Goal: Transaction & Acquisition: Obtain resource

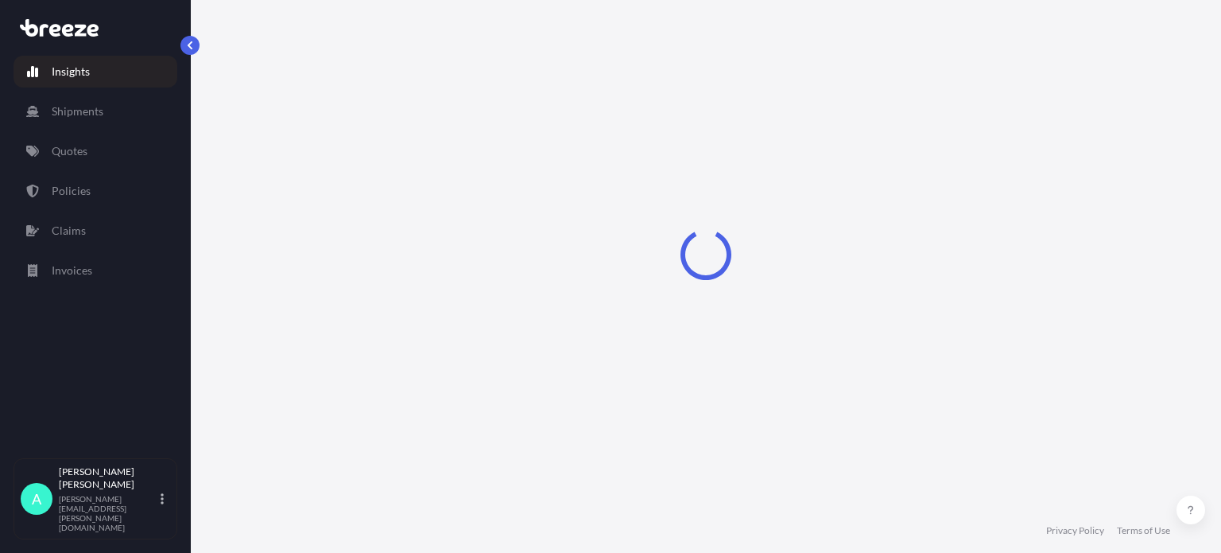
select select "2025"
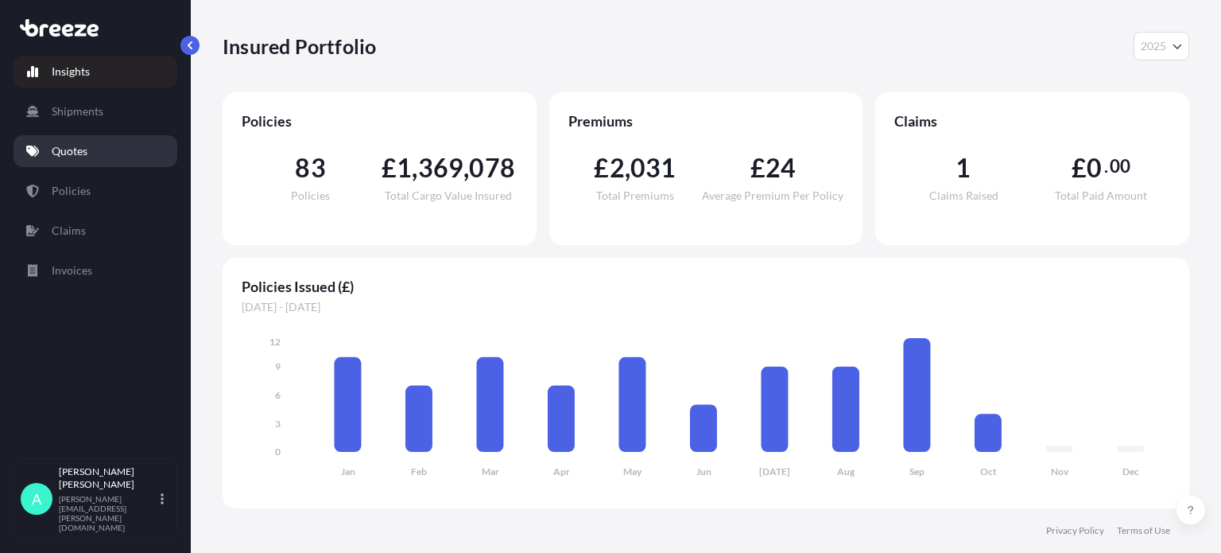
click at [78, 159] on link "Quotes" at bounding box center [96, 151] width 164 height 32
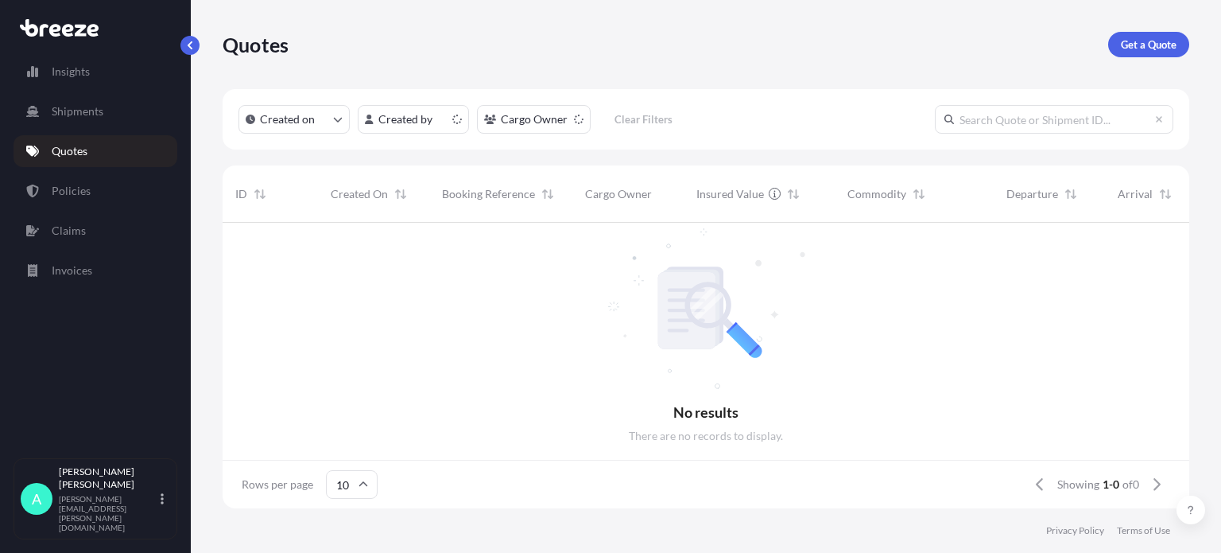
scroll to position [13, 13]
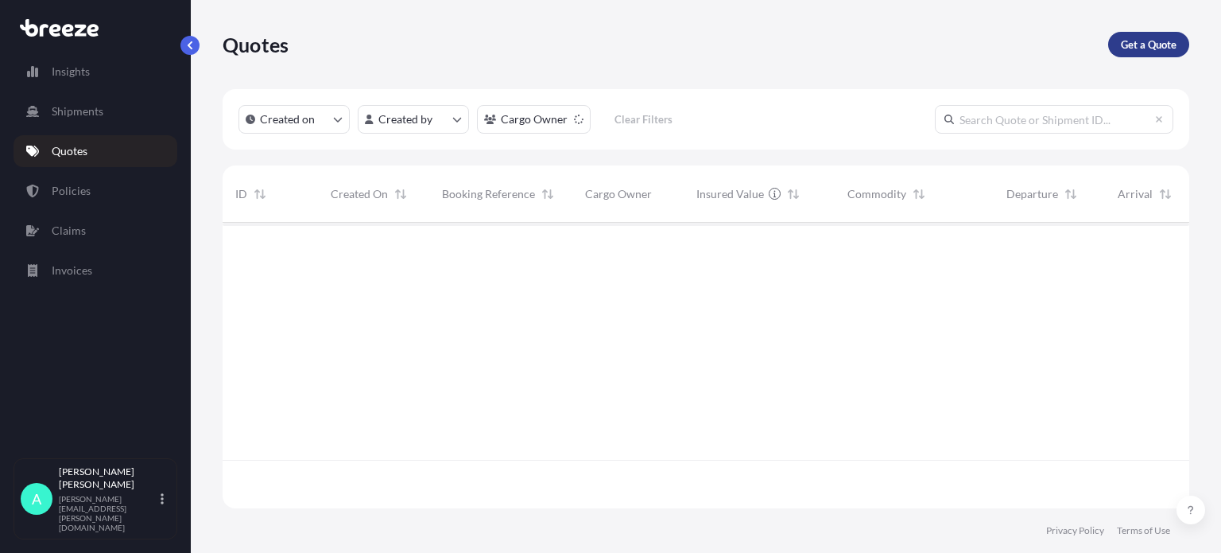
click at [1173, 41] on p "Get a Quote" at bounding box center [1149, 45] width 56 height 16
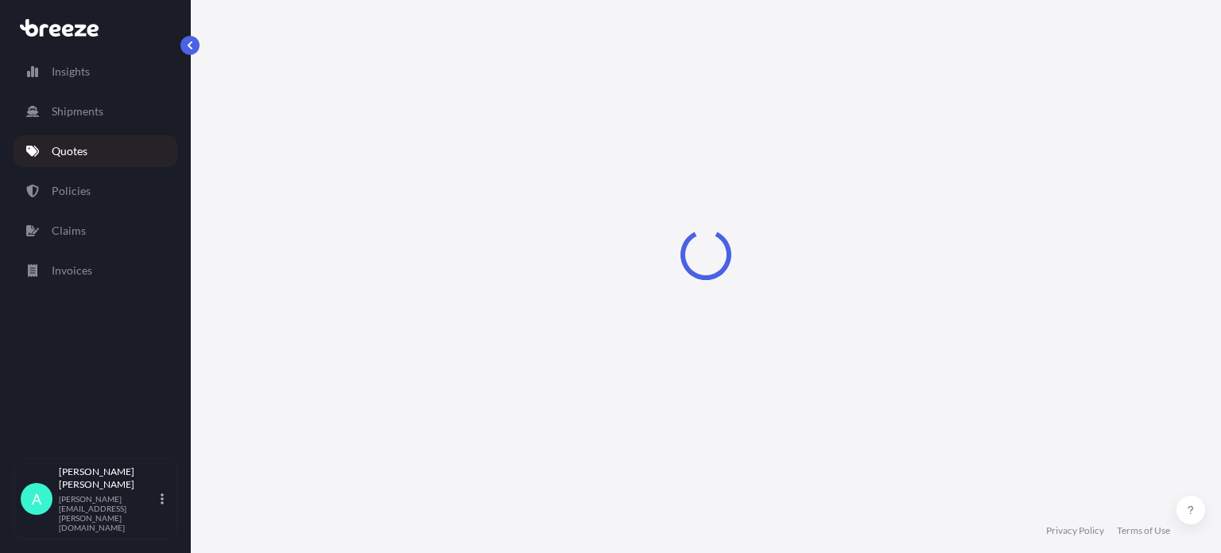
select select "Sea"
select select "1"
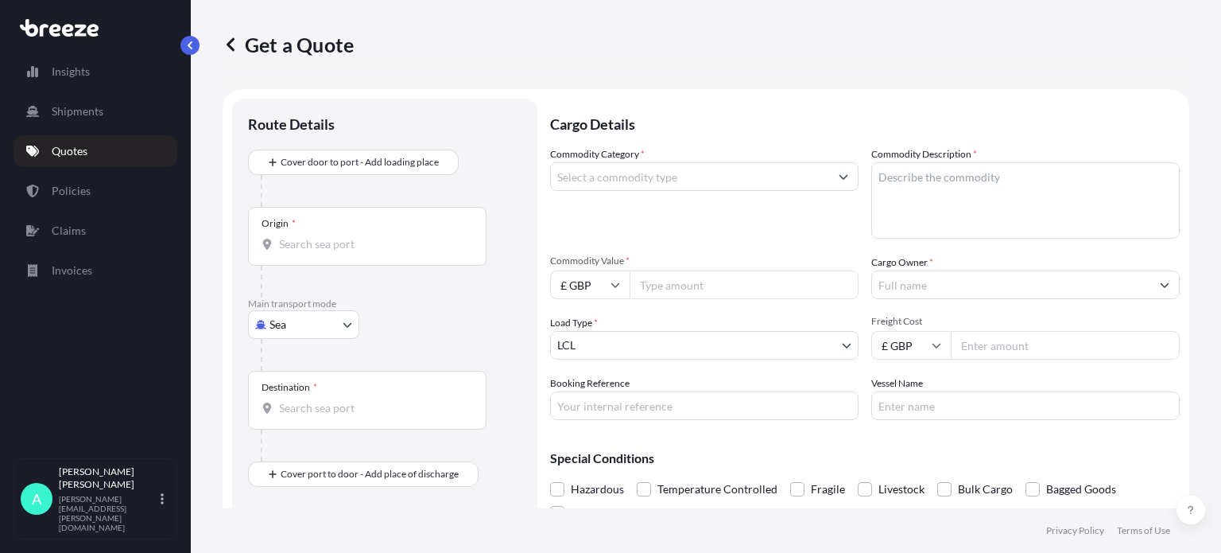
scroll to position [25, 0]
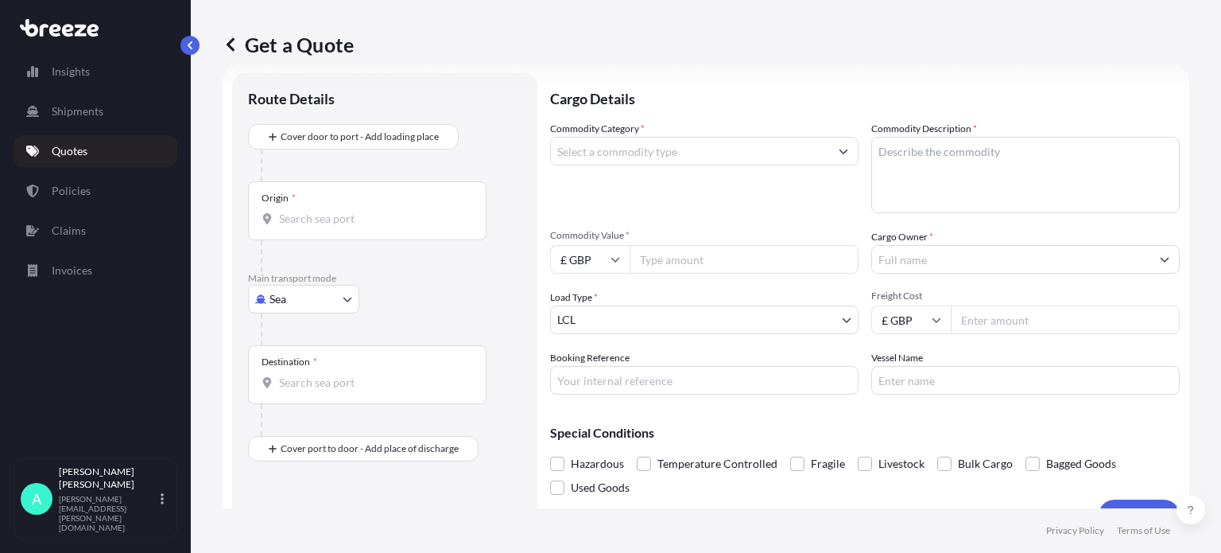
click at [305, 301] on body "Insights Shipments Quotes Policies Claims Invoices A [PERSON_NAME] [PERSON_NAME…" at bounding box center [610, 276] width 1221 height 553
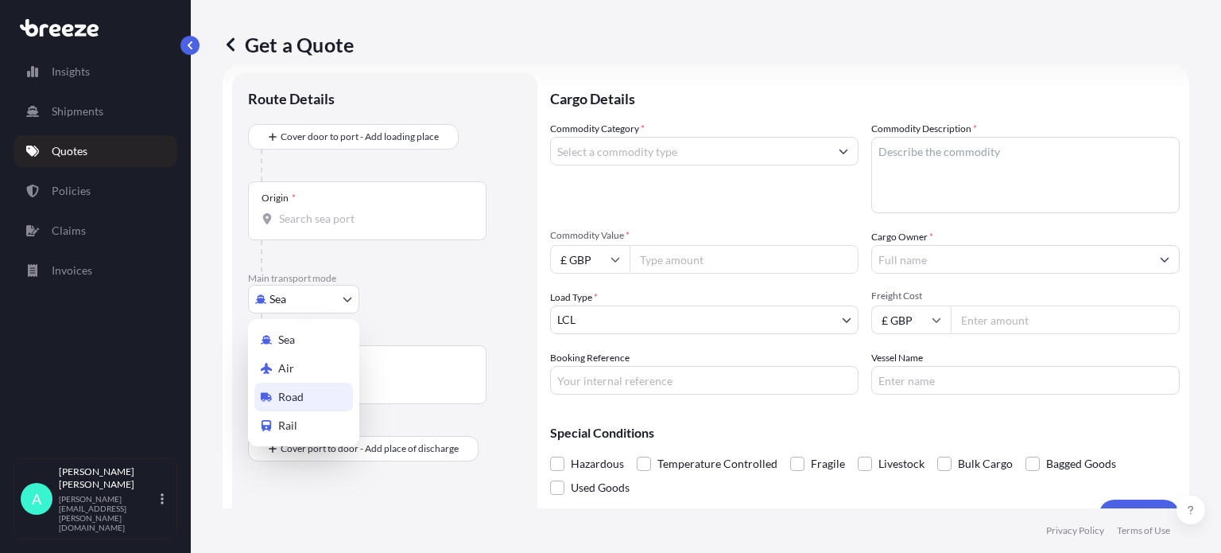
click at [295, 402] on span "Road" at bounding box center [290, 397] width 25 height 16
select select "Road"
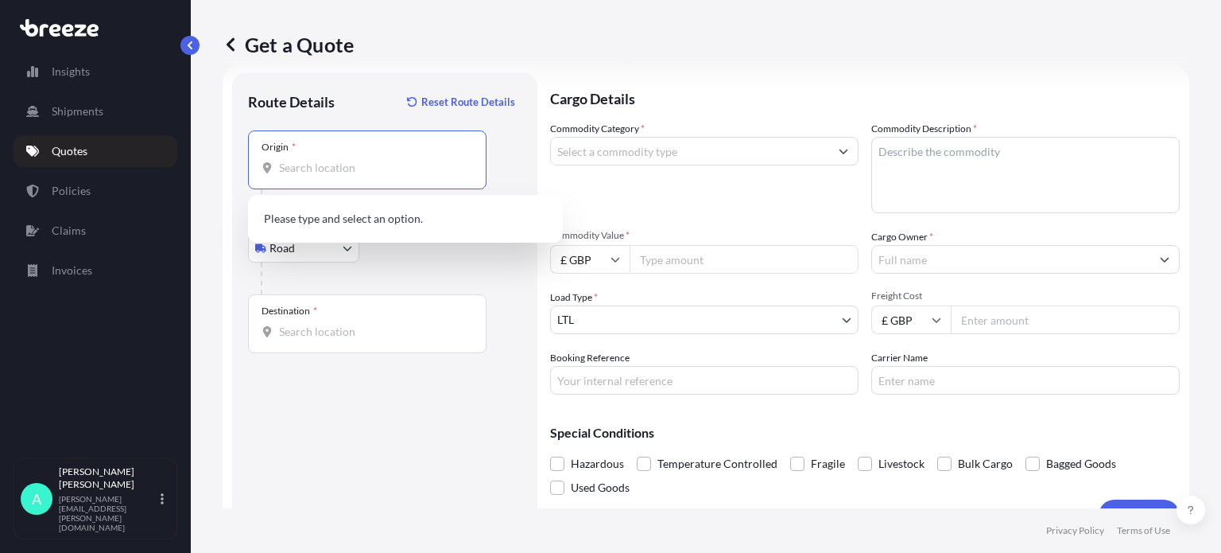
click at [320, 162] on input "Origin *" at bounding box center [373, 168] width 188 height 16
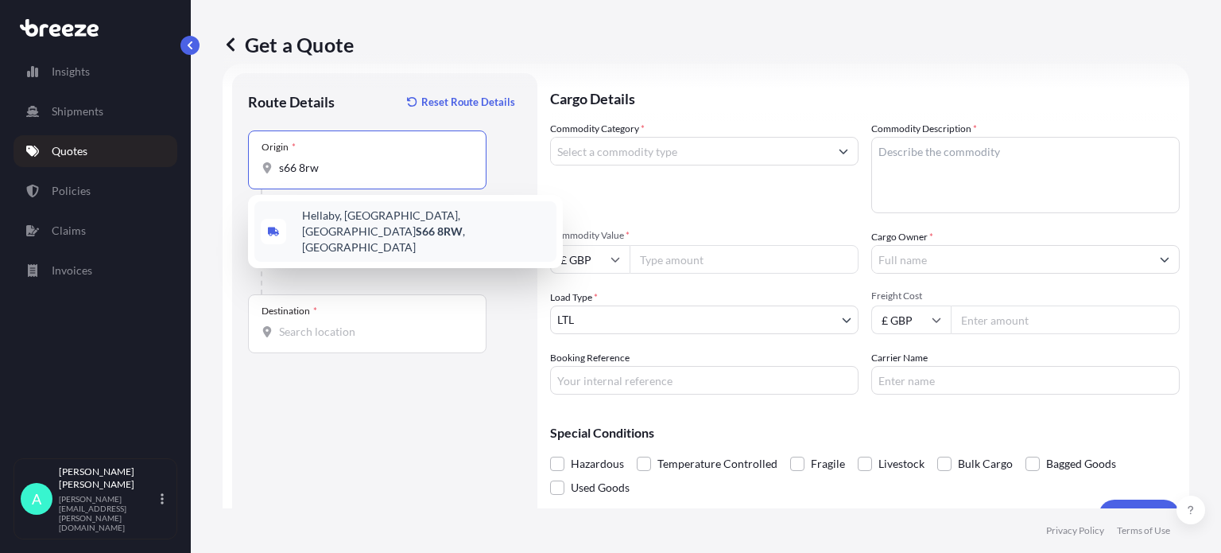
click at [312, 215] on span "[STREET_ADDRESS]" at bounding box center [426, 232] width 248 height 48
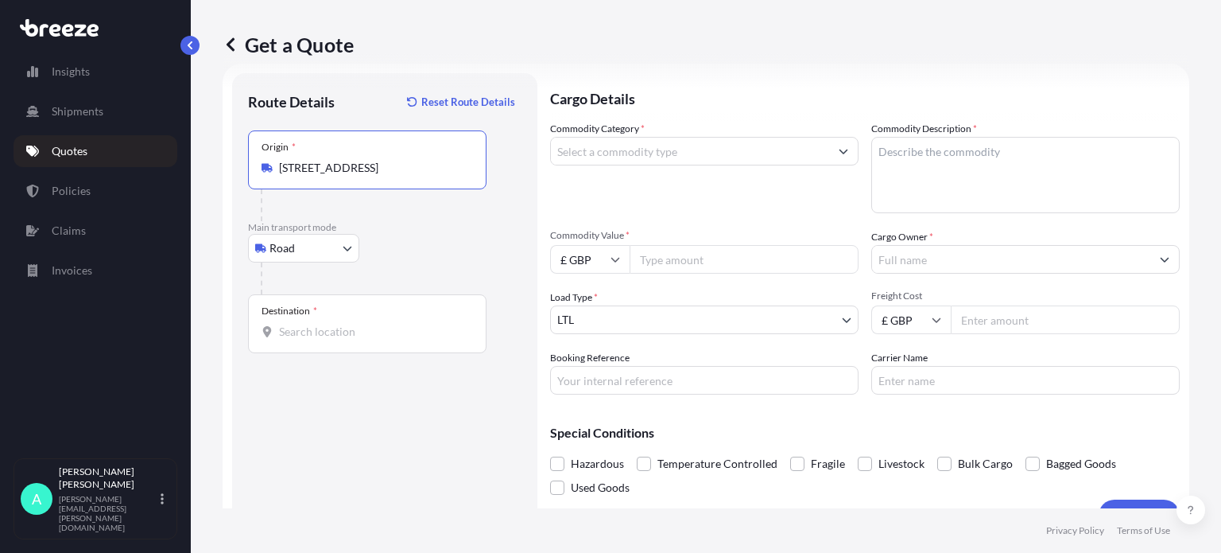
type input "[STREET_ADDRESS]"
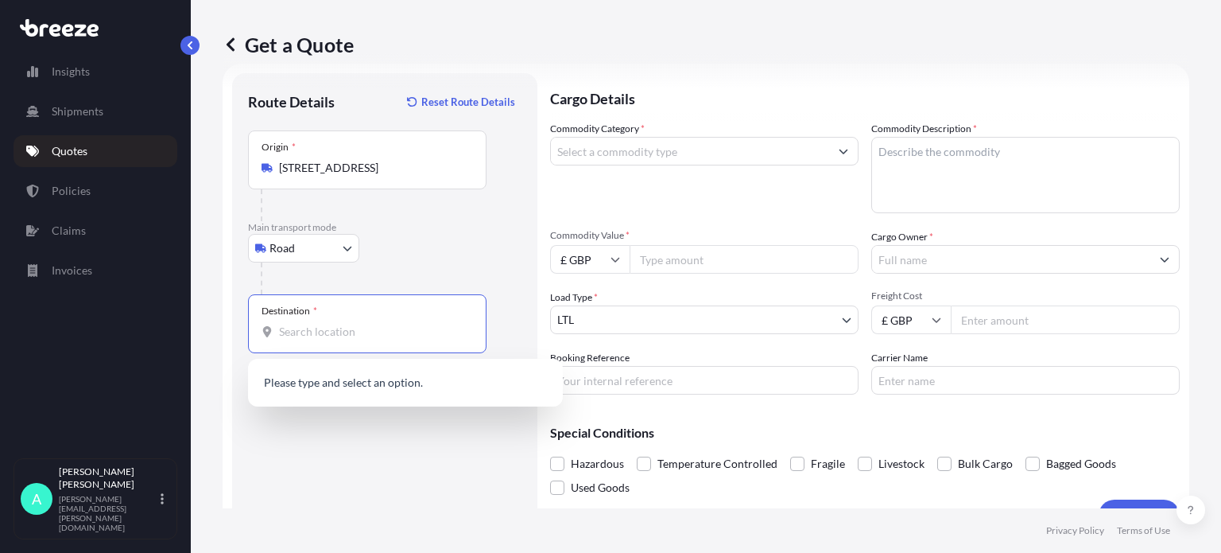
click at [309, 337] on input "Destination *" at bounding box center [373, 332] width 188 height 16
click at [372, 376] on span "[STREET_ADDRESS]" at bounding box center [405, 384] width 207 height 16
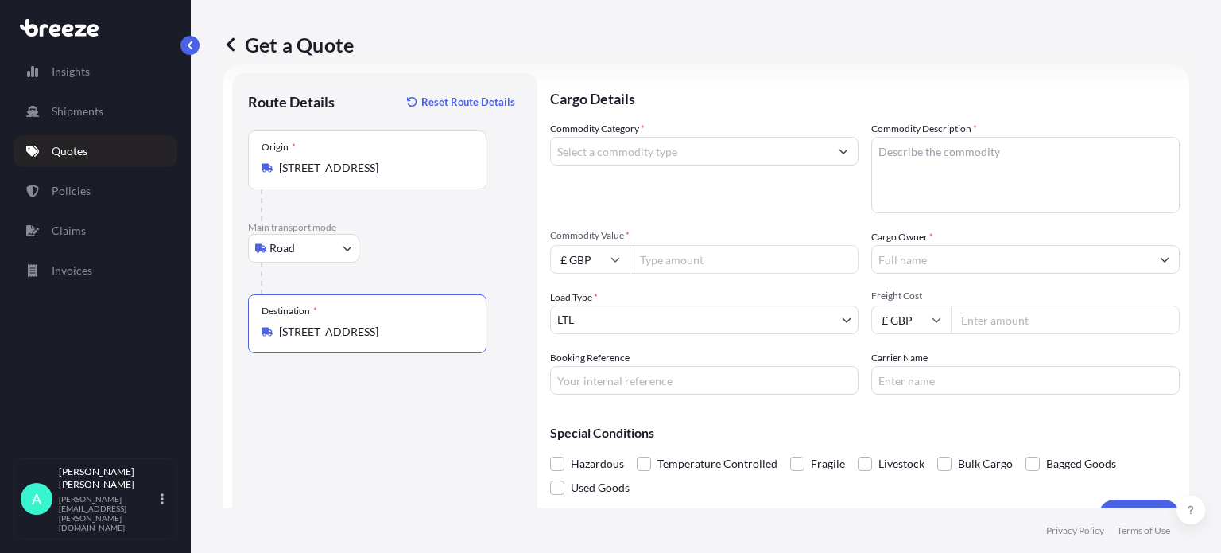
type input "[STREET_ADDRESS]"
click at [623, 153] on input "Commodity Category *" at bounding box center [690, 151] width 278 height 29
click at [995, 164] on textarea "Commodity Description *" at bounding box center [1026, 175] width 309 height 76
type textarea "b"
type textarea "Battery"
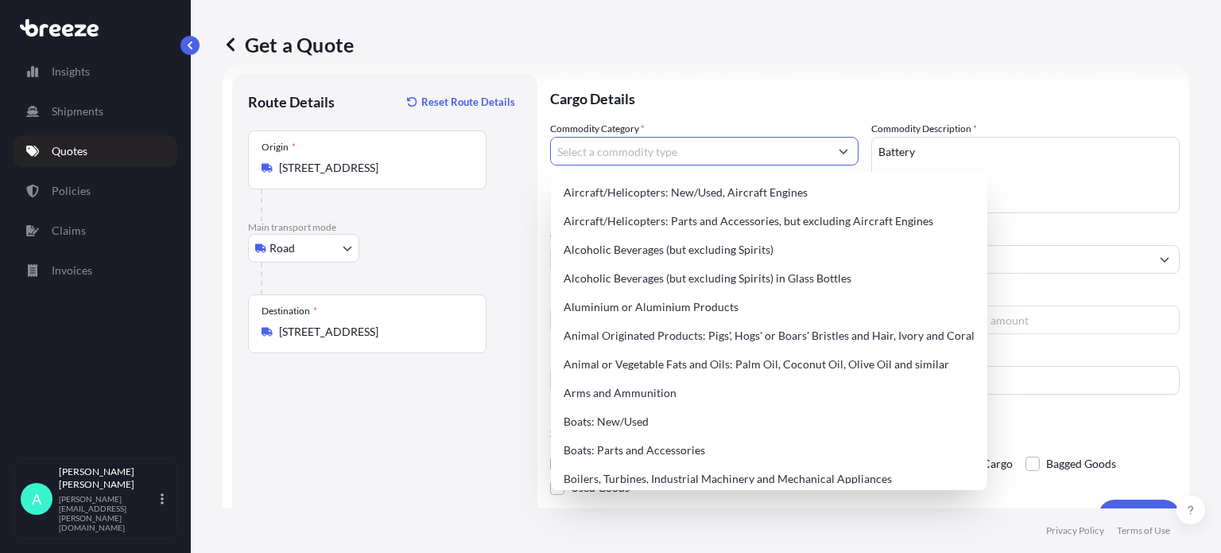
click at [639, 149] on input "Commodity Category *" at bounding box center [690, 151] width 278 height 29
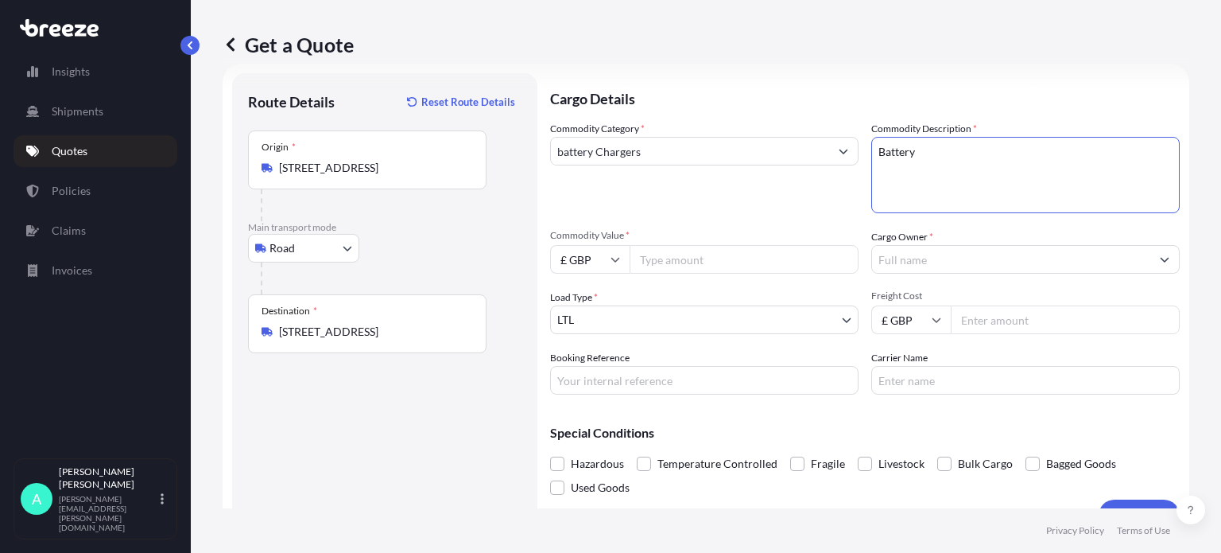
click at [928, 149] on textarea "Battery" at bounding box center [1026, 175] width 309 height 76
click at [567, 146] on input "battery Chargers" at bounding box center [690, 151] width 278 height 29
type input "Battery Chargers"
click at [922, 155] on textarea "Battery" at bounding box center [1026, 175] width 309 height 76
type textarea "Battery Chare"
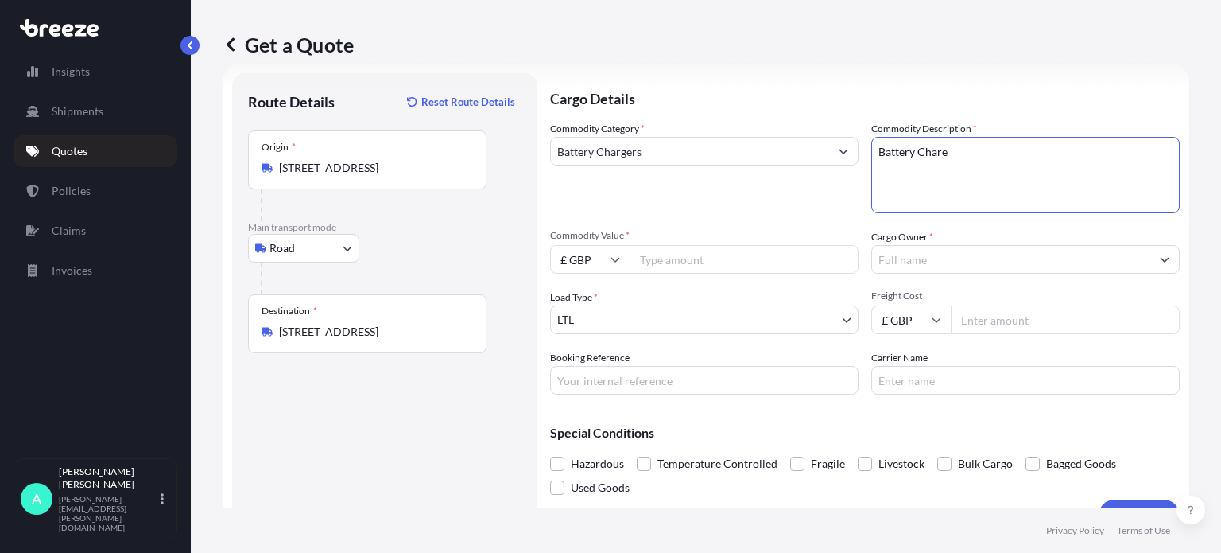
click at [606, 153] on input "Battery Chargers" at bounding box center [690, 151] width 278 height 29
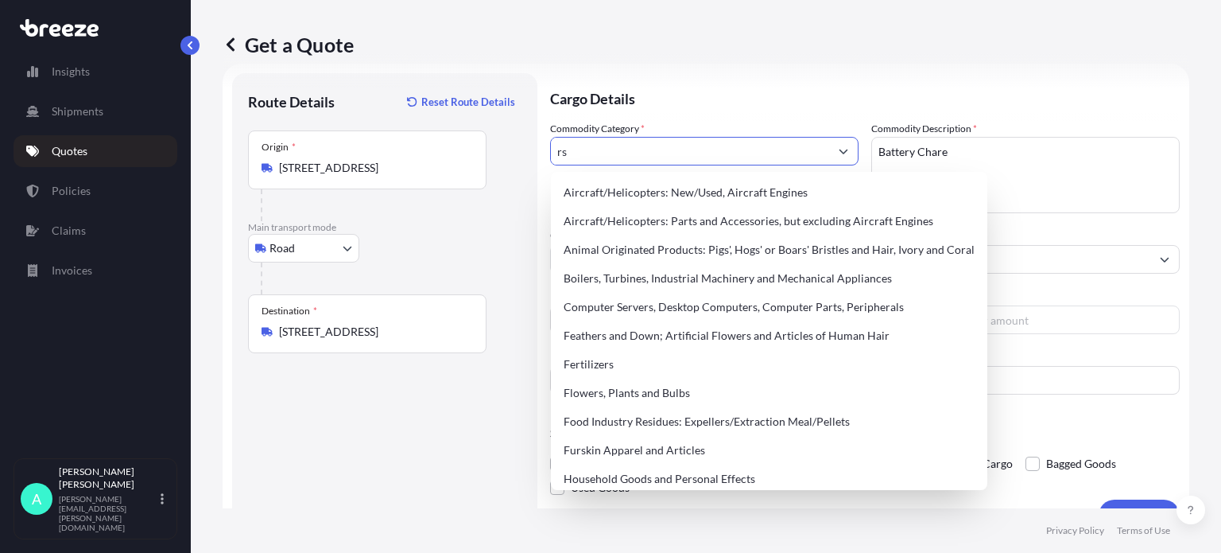
type input "s"
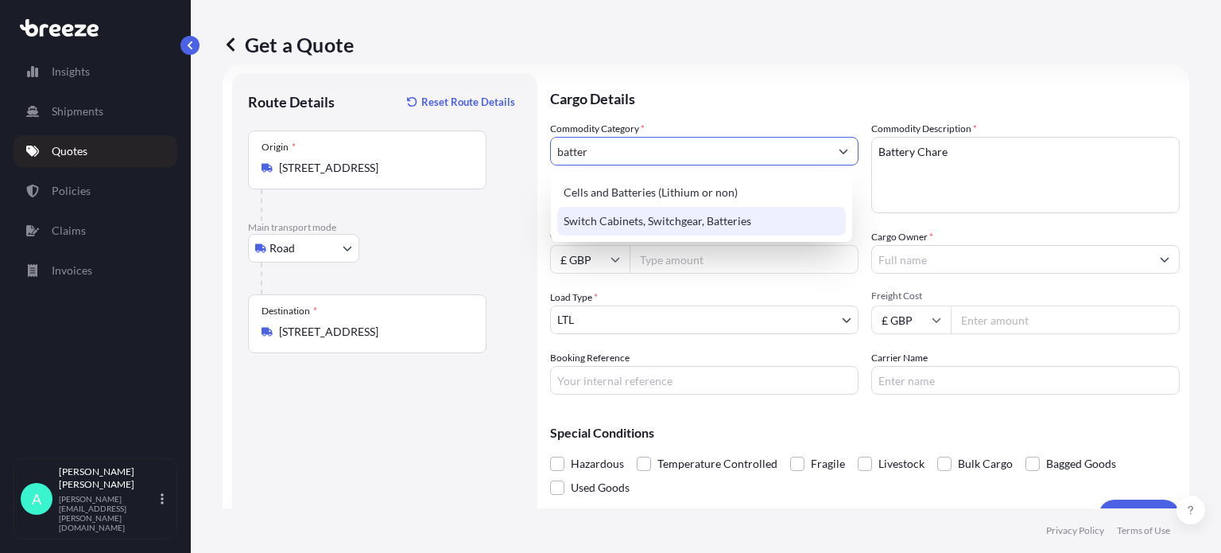
click at [693, 217] on div "Switch Cabinets, Switchgear, Batteries" at bounding box center [701, 221] width 289 height 29
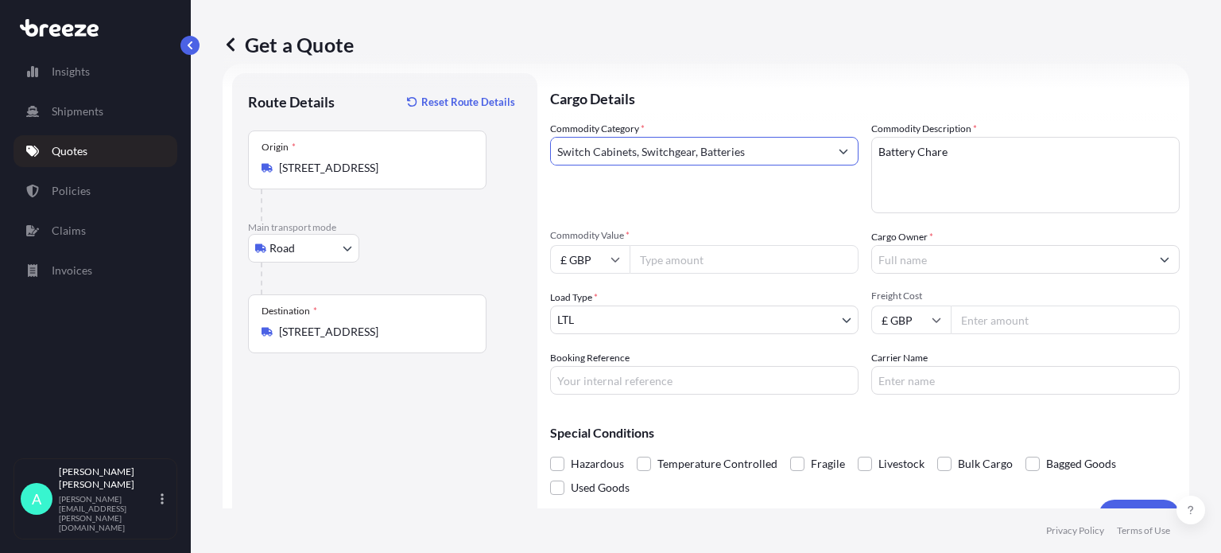
type input "Switch Cabinets, Switchgear, Batteries"
click at [977, 161] on textarea "Battery Chare" at bounding box center [1026, 175] width 309 height 76
type textarea "Battery Chargers and Batteries"
click at [589, 376] on input "Booking Reference" at bounding box center [704, 380] width 309 height 29
type input "17646"
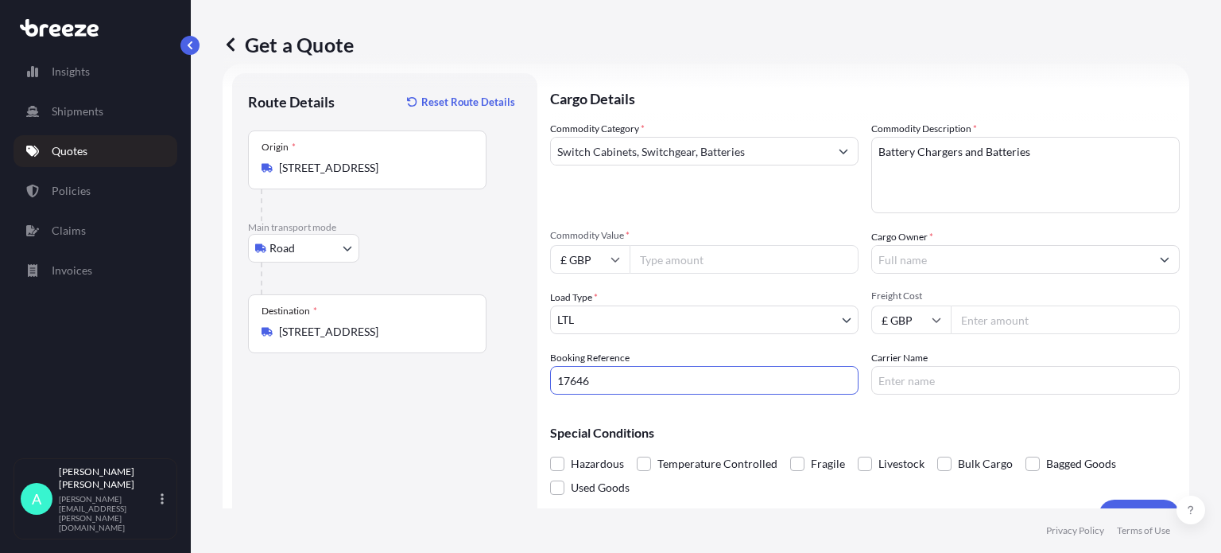
click at [700, 263] on input "Commodity Value *" at bounding box center [744, 259] width 229 height 29
type input "87818.26"
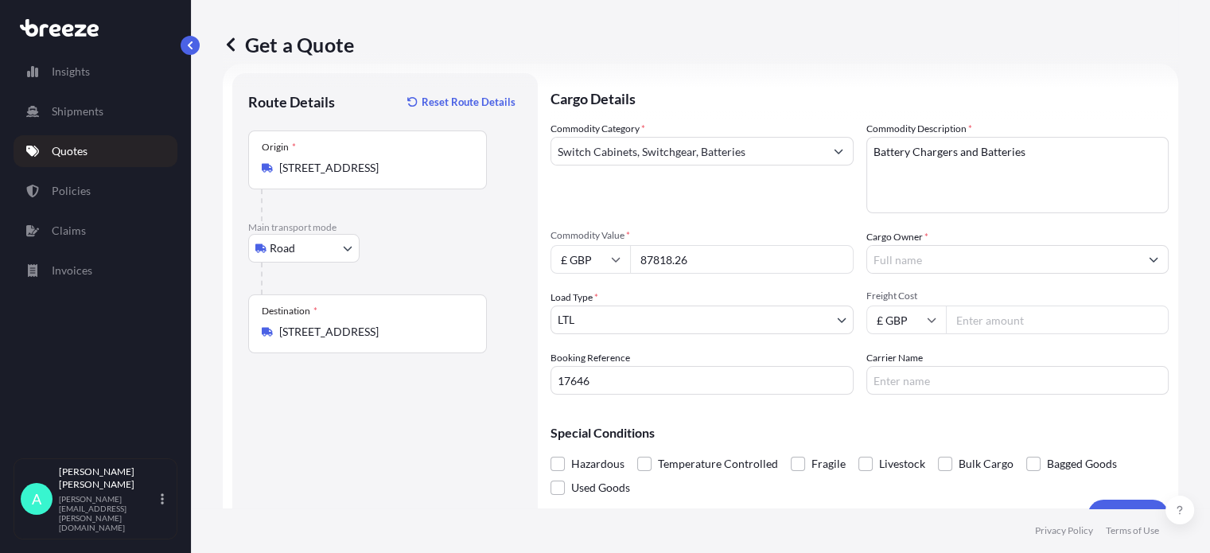
click at [944, 261] on input "Cargo Owner *" at bounding box center [1003, 259] width 273 height 29
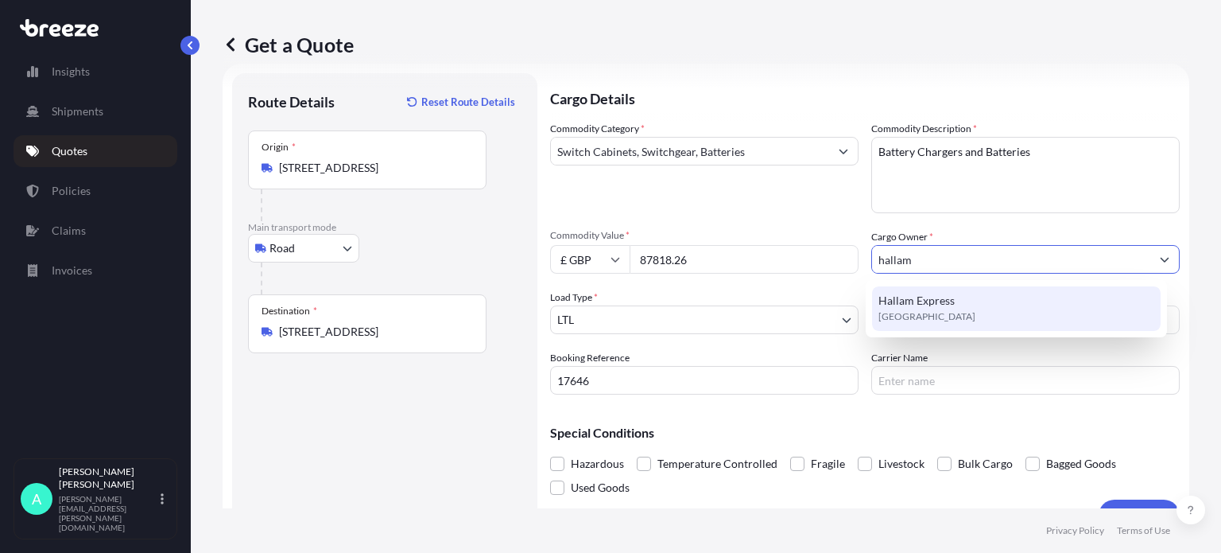
click at [930, 300] on span "Hallam Express" at bounding box center [917, 301] width 76 height 16
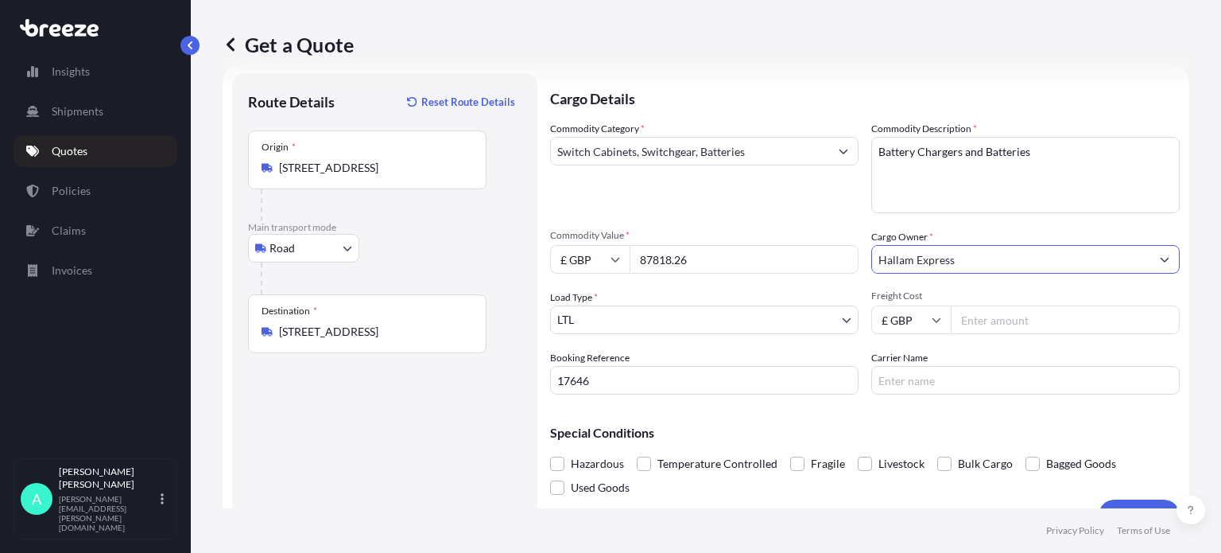
type input "Hallam Express"
click at [1031, 315] on input "Freight Cost" at bounding box center [1065, 319] width 229 height 29
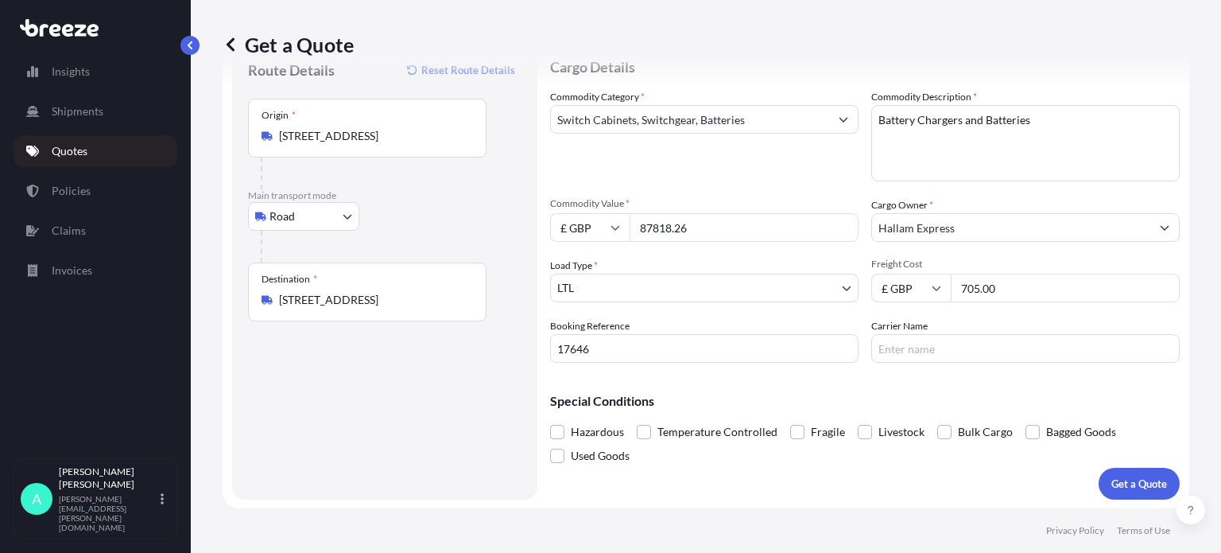
type input "705.00"
click at [597, 430] on span "Hazardous" at bounding box center [597, 432] width 53 height 24
click at [550, 420] on input "Hazardous" at bounding box center [550, 420] width 0 height 0
click at [1136, 487] on p "Get a Quote" at bounding box center [1140, 484] width 56 height 16
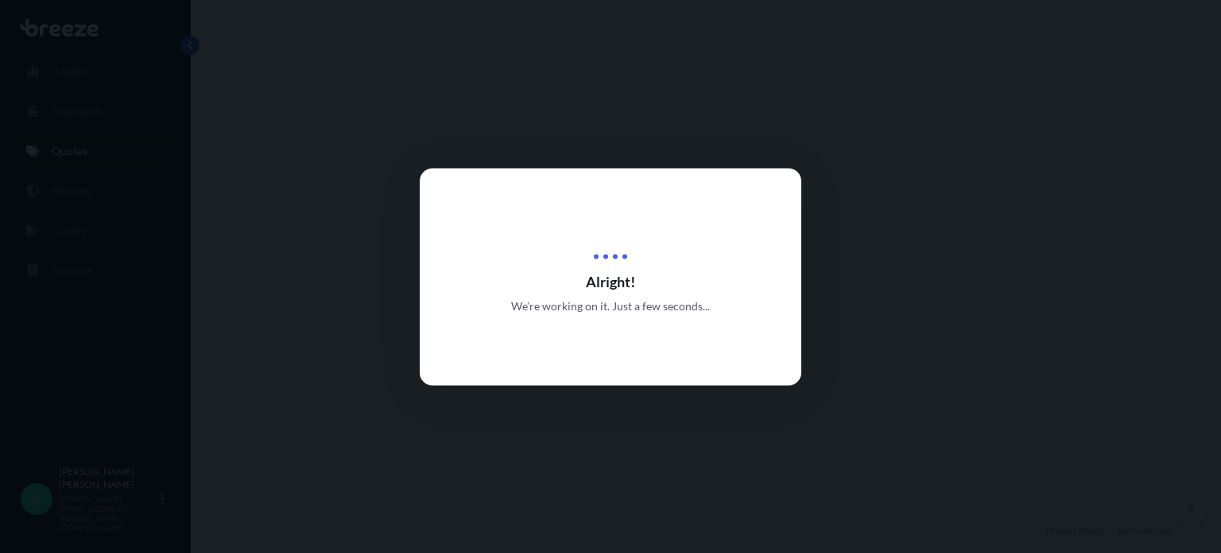
select select "Road"
select select "1"
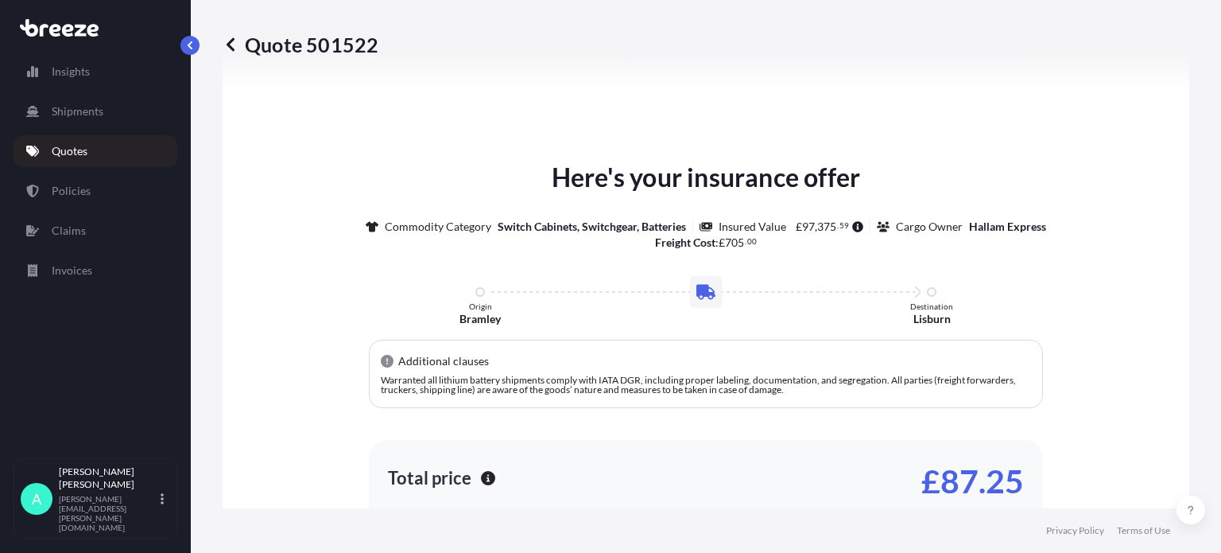
scroll to position [821, 0]
